Goal: Task Accomplishment & Management: Manage account settings

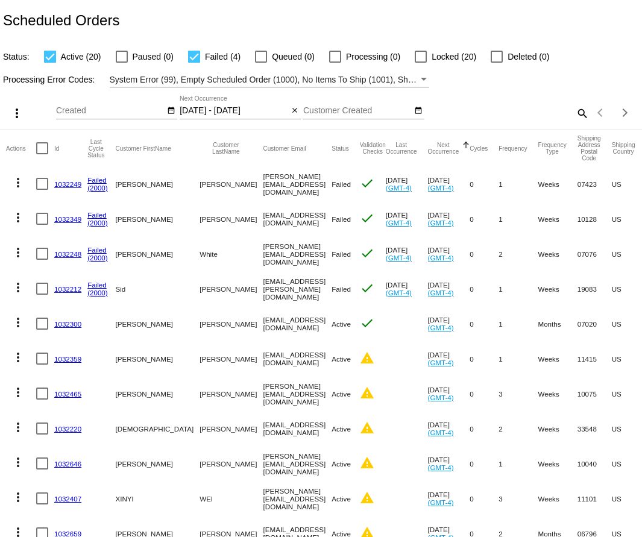
click at [63, 322] on link "1032300" at bounding box center [67, 324] width 27 height 8
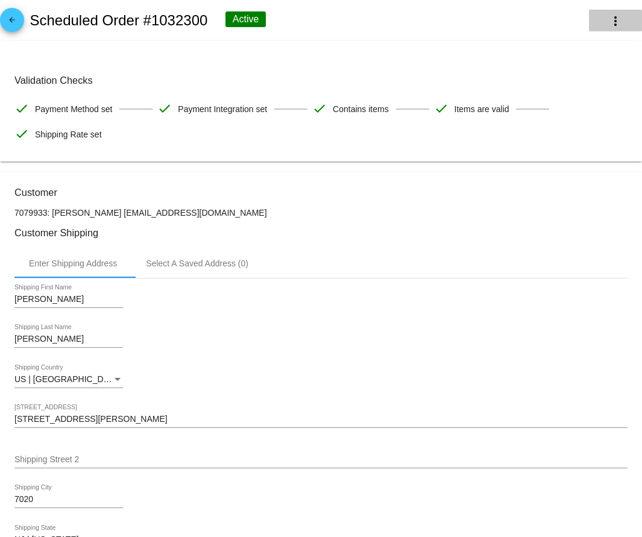
click at [611, 20] on mat-icon "more_vert" at bounding box center [615, 21] width 14 height 14
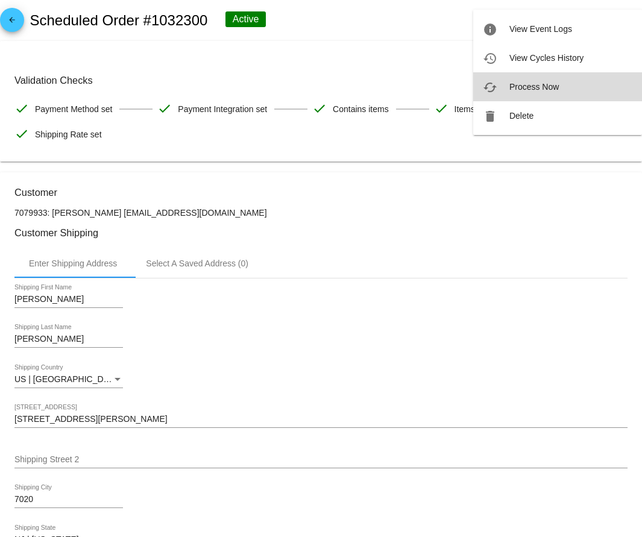
click at [571, 92] on button "cached Process Now" at bounding box center [557, 86] width 169 height 29
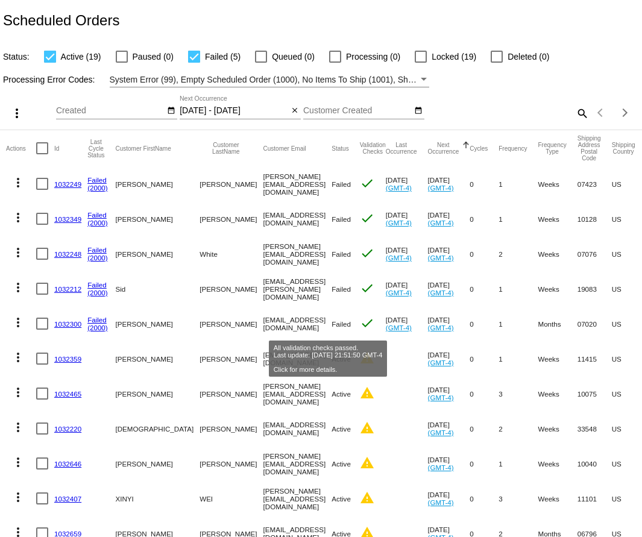
click at [360, 319] on mat-icon "check" at bounding box center [367, 323] width 14 height 14
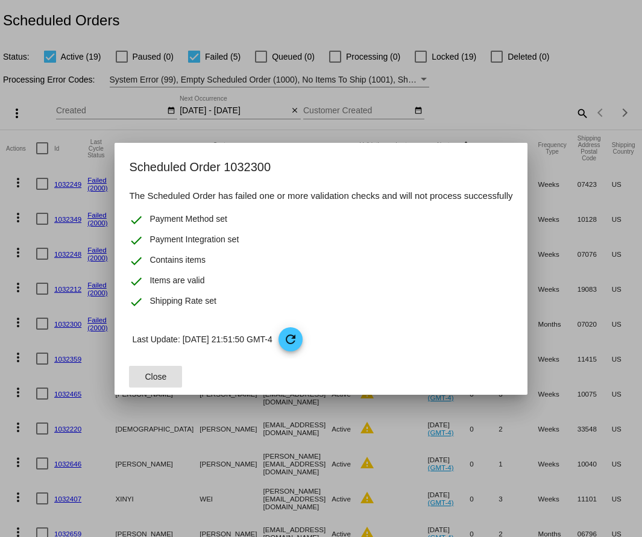
click at [60, 308] on div at bounding box center [321, 268] width 642 height 537
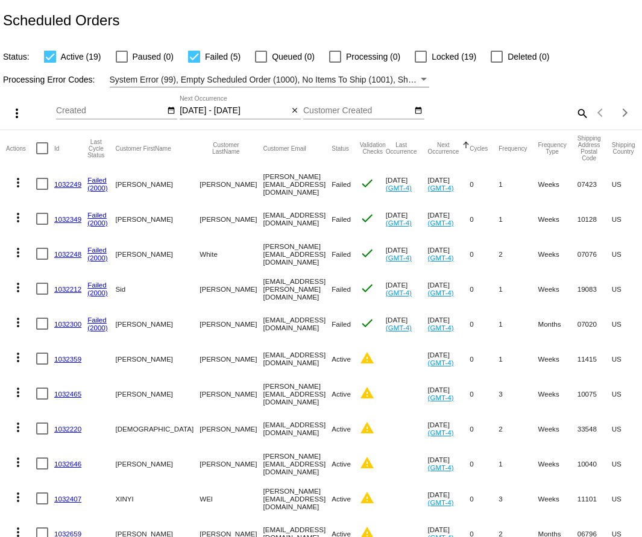
click at [98, 326] on link "(2000)" at bounding box center [97, 328] width 20 height 8
click at [96, 317] on link "Failed" at bounding box center [96, 320] width 19 height 8
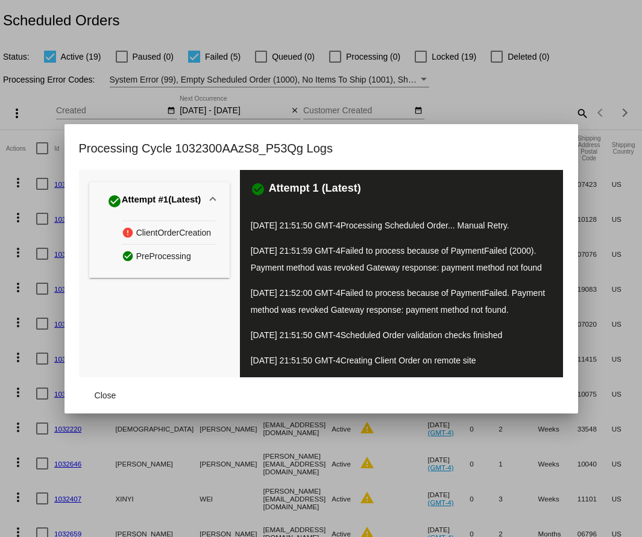
click at [12, 263] on div at bounding box center [321, 268] width 642 height 537
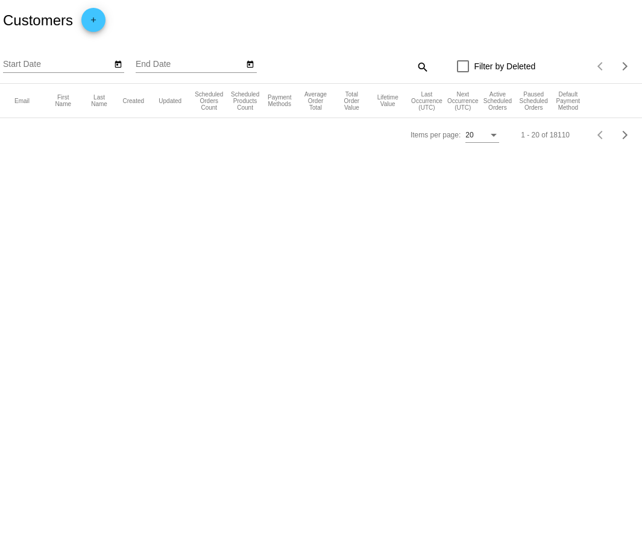
click at [79, 68] on input "Start Date" at bounding box center [57, 65] width 108 height 10
click at [116, 64] on icon "Open calendar" at bounding box center [118, 64] width 7 height 7
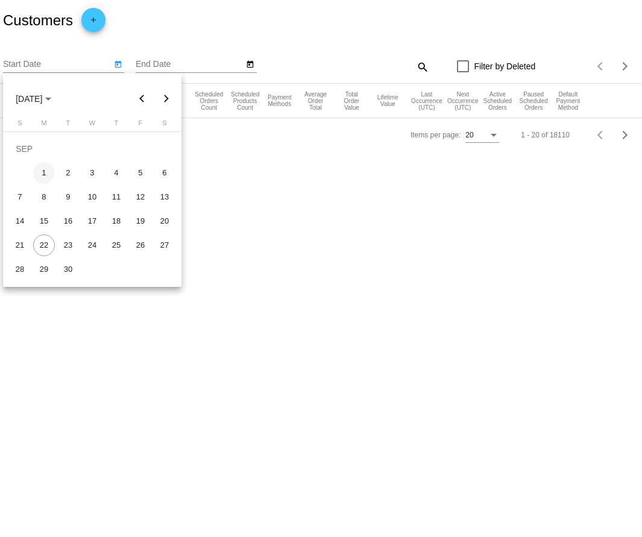
click at [46, 175] on div "1" at bounding box center [44, 173] width 22 height 22
type input "[DATE]"
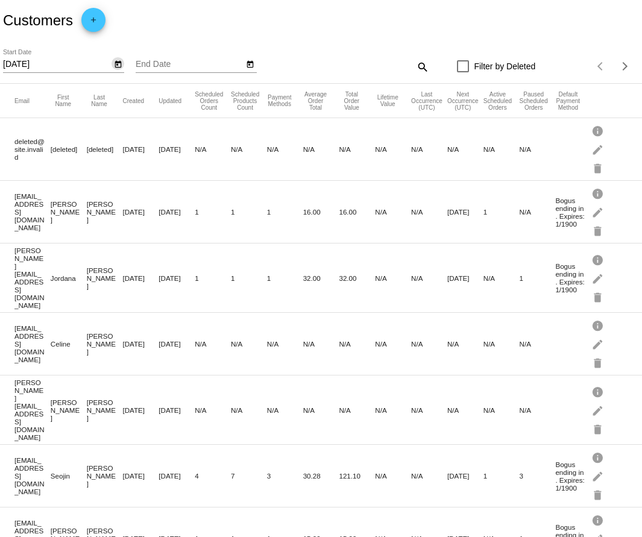
click at [87, 23] on mat-icon "add" at bounding box center [93, 23] width 14 height 14
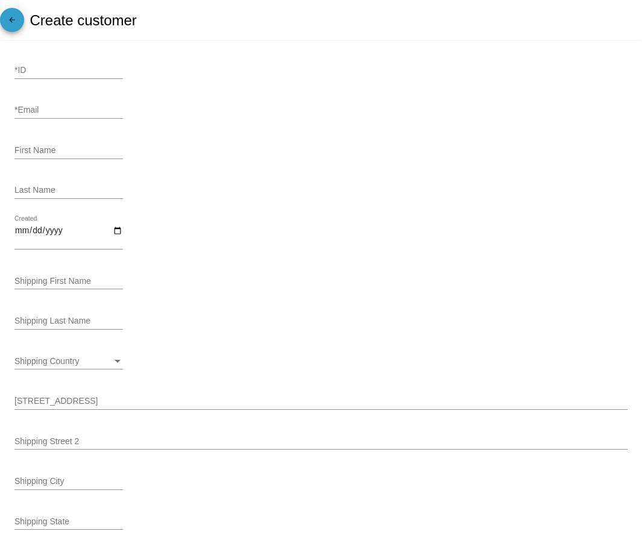
click at [9, 24] on mat-icon "arrow_back" at bounding box center [12, 23] width 14 height 14
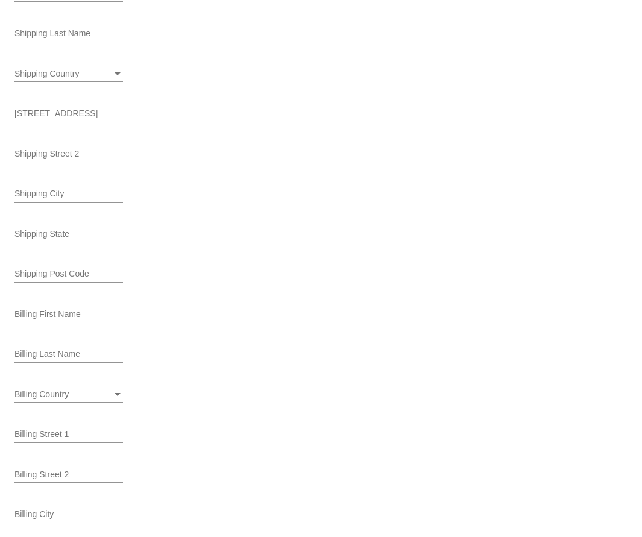
scroll to position [107, 0]
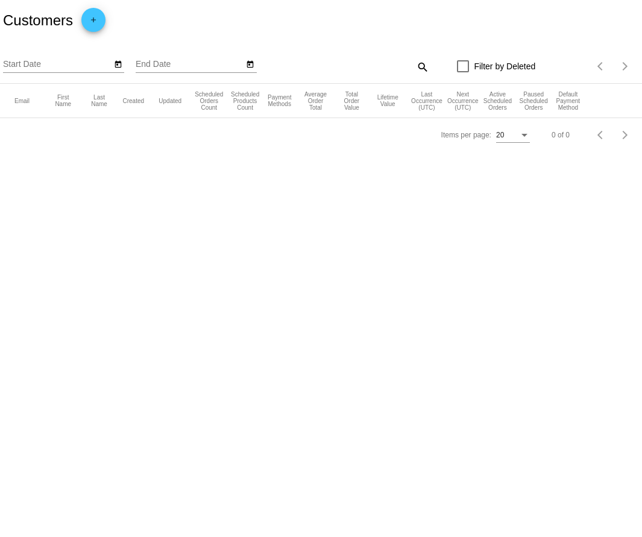
type input "[DATE]"
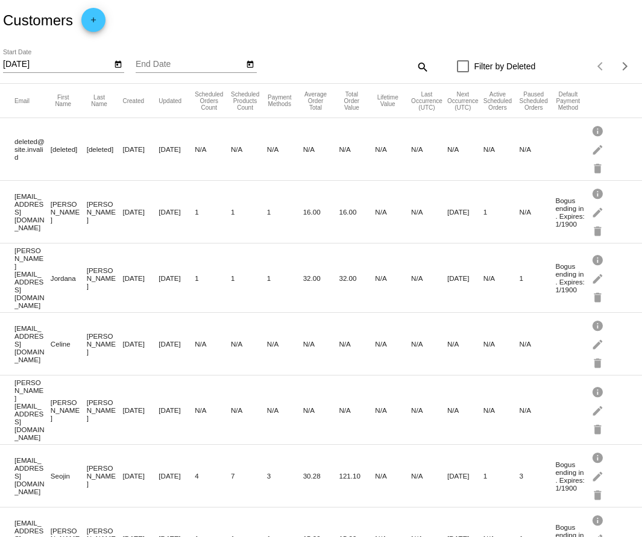
click at [419, 66] on mat-icon "search" at bounding box center [422, 66] width 14 height 19
click at [356, 68] on input "Search" at bounding box center [349, 65] width 160 height 10
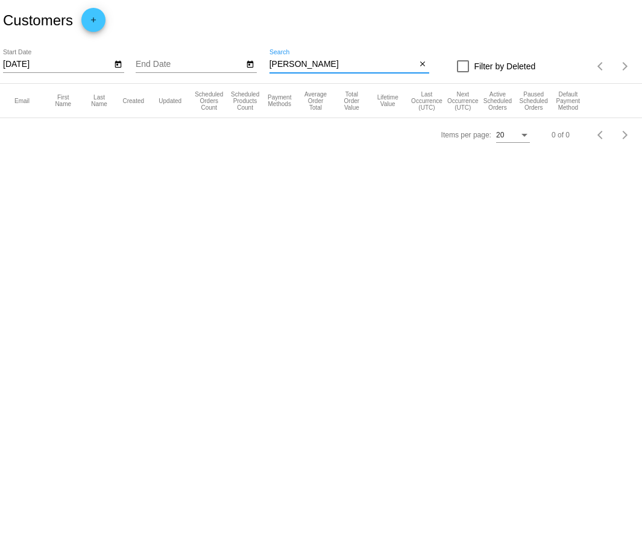
type input "[PERSON_NAME]"
click at [154, 61] on input "End Date" at bounding box center [190, 65] width 108 height 10
click at [252, 61] on icon "Open calendar" at bounding box center [250, 64] width 8 height 14
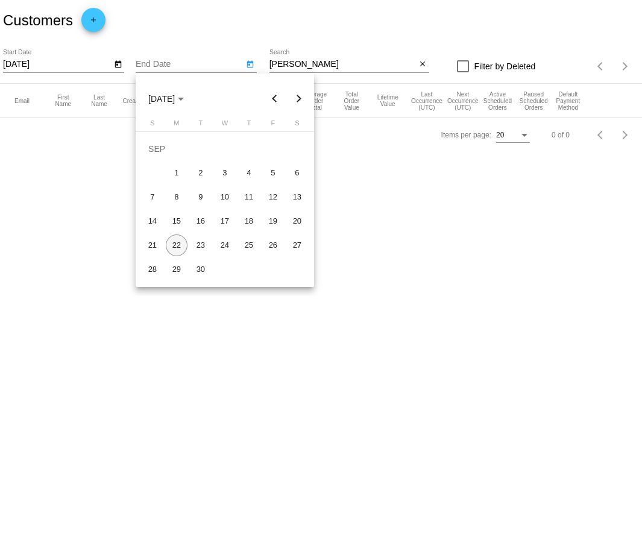
click at [178, 242] on div "22" at bounding box center [177, 245] width 22 height 22
type input "[DATE]"
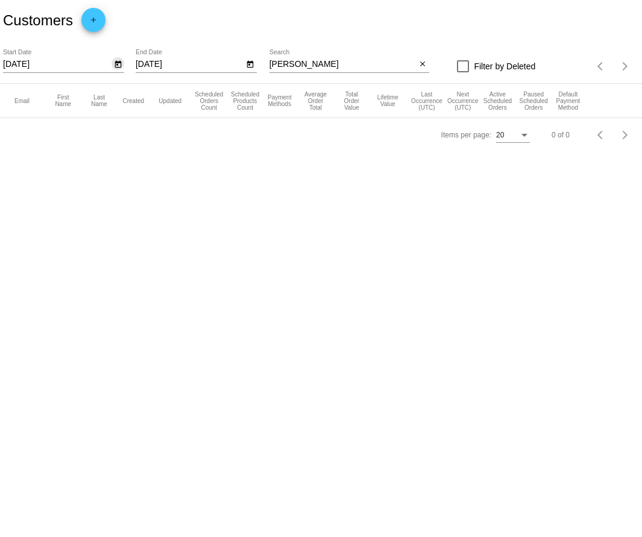
click at [116, 63] on icon "Open calendar" at bounding box center [118, 64] width 7 height 7
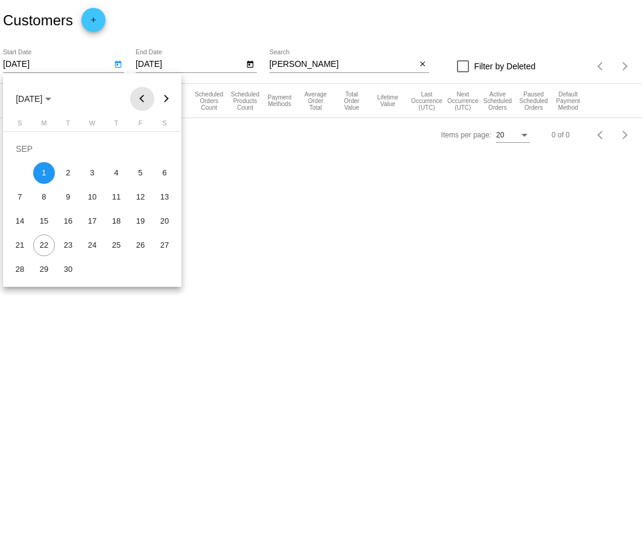
click at [146, 96] on button "Previous month" at bounding box center [142, 99] width 24 height 24
click at [38, 170] on div "4" at bounding box center [44, 173] width 22 height 22
type input "[DATE]"
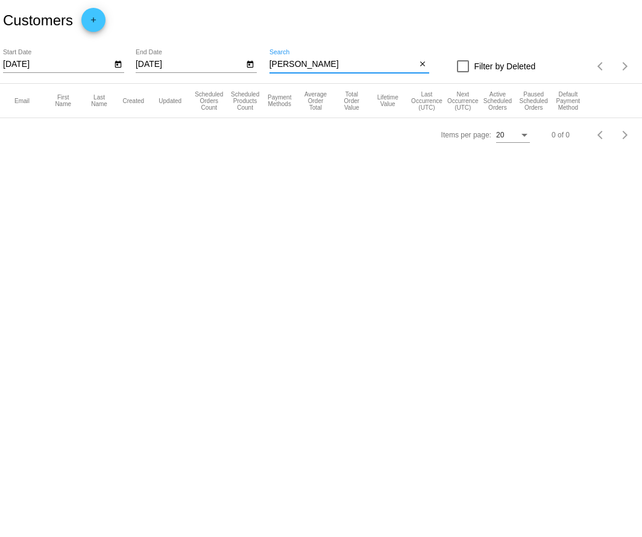
click at [358, 66] on input "[PERSON_NAME]" at bounding box center [342, 65] width 147 height 10
click at [310, 57] on div "[PERSON_NAME] Search" at bounding box center [342, 61] width 147 height 24
click at [310, 63] on input "[PERSON_NAME]" at bounding box center [342, 65] width 147 height 10
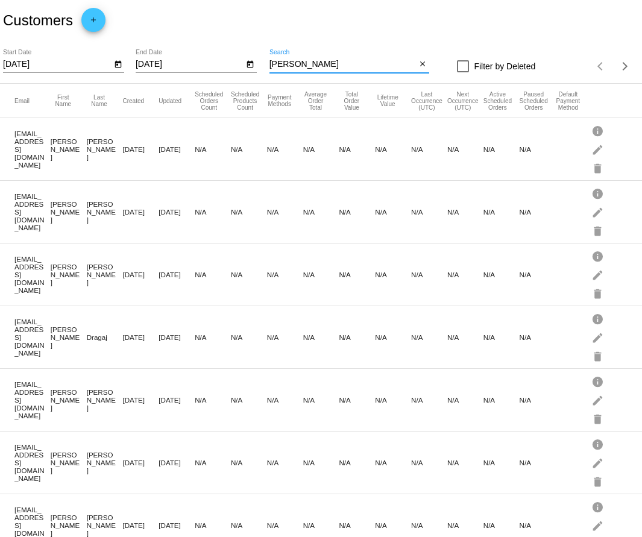
type input "[PERSON_NAME]"
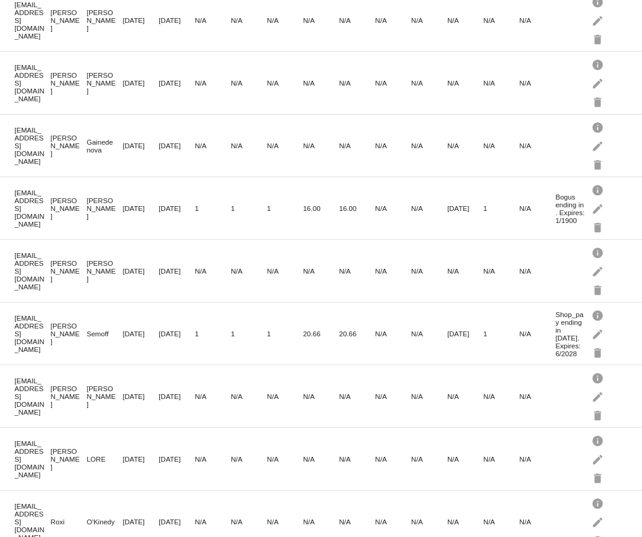
scroll to position [508, 0]
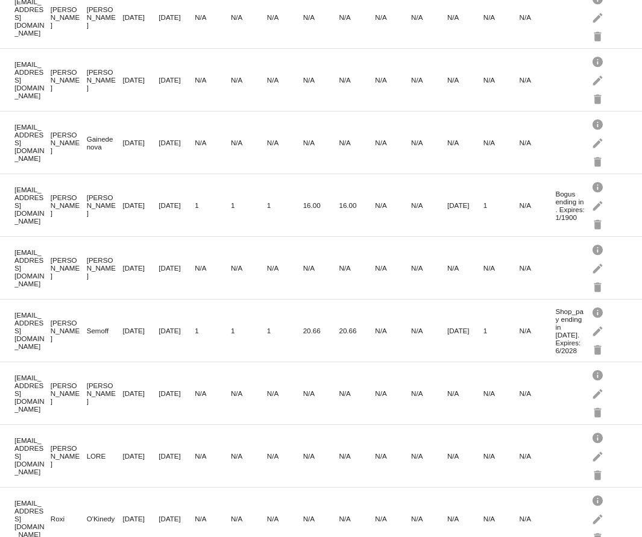
click at [555, 332] on mat-row "[EMAIL_ADDRESS][DOMAIN_NAME] [PERSON_NAME] [DATE] [DATE] 1 1 1 20.66 20.66 N/A …" at bounding box center [321, 331] width 642 height 63
click at [600, 315] on mat-icon "info" at bounding box center [598, 312] width 14 height 19
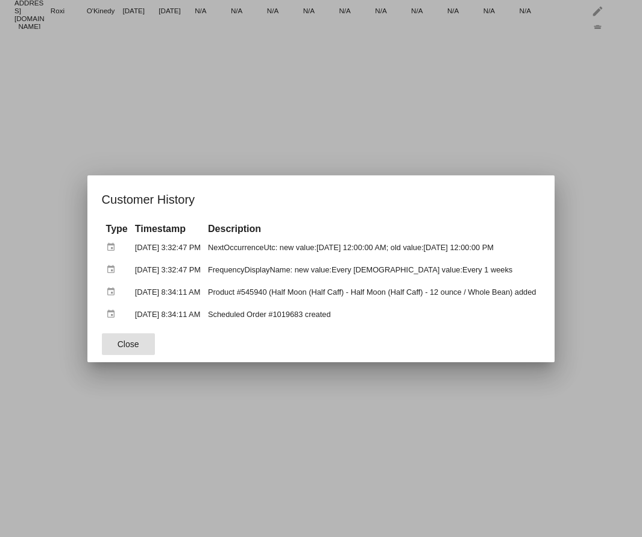
click at [119, 342] on span "Close" at bounding box center [129, 344] width 22 height 10
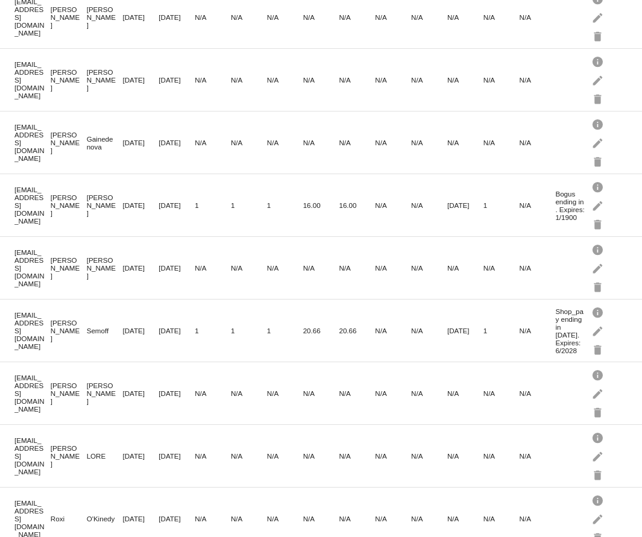
click at [268, 209] on mat-cell "1" at bounding box center [285, 205] width 36 height 14
click at [600, 333] on mat-icon "edit" at bounding box center [598, 330] width 14 height 19
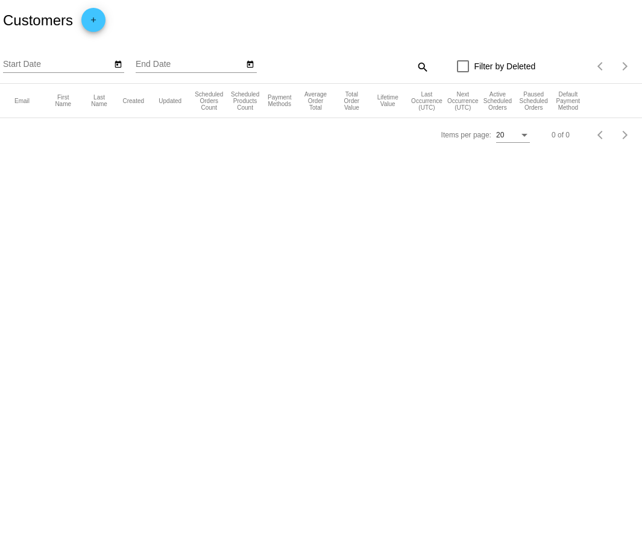
type input "[DATE]"
